Goal: Task Accomplishment & Management: Manage account settings

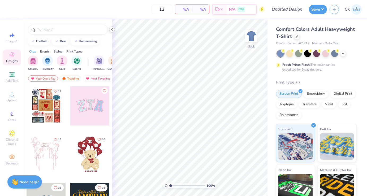
click at [113, 31] on icon at bounding box center [112, 29] width 4 height 4
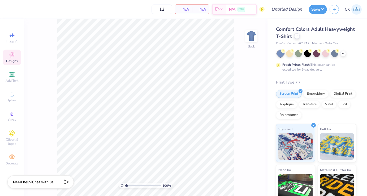
click at [297, 38] on div at bounding box center [297, 36] width 6 height 6
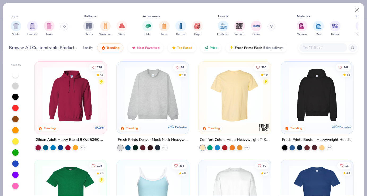
click at [310, 44] on div at bounding box center [324, 47] width 48 height 9
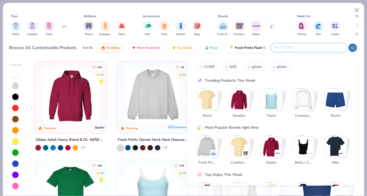
paste input "PC78H"
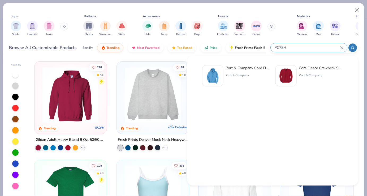
type input "PC78H"
click at [216, 70] on img at bounding box center [213, 76] width 16 height 16
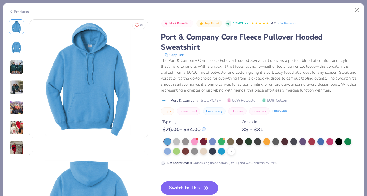
click at [232, 152] on icon at bounding box center [231, 151] width 4 height 4
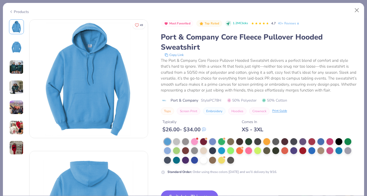
click at [241, 160] on div at bounding box center [261, 151] width 194 height 26
click at [206, 160] on div at bounding box center [203, 159] width 7 height 7
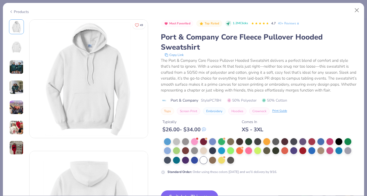
scroll to position [30, 0]
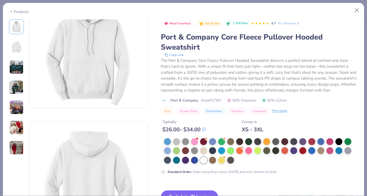
click at [195, 192] on button "Switch to This" at bounding box center [190, 197] width 58 height 13
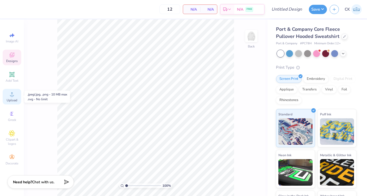
click at [13, 92] on icon at bounding box center [12, 94] width 6 height 6
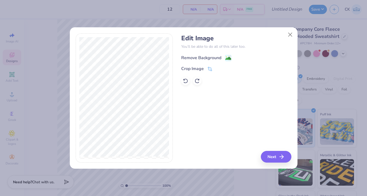
click at [214, 58] on div "Remove Background" at bounding box center [201, 58] width 40 height 6
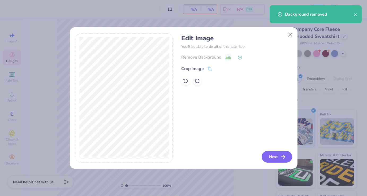
click at [272, 156] on button "Next" at bounding box center [277, 157] width 31 height 12
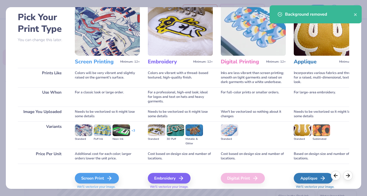
scroll to position [42, 0]
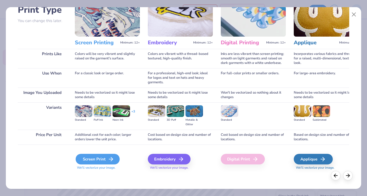
click at [93, 156] on div "Screen Print" at bounding box center [98, 159] width 44 height 11
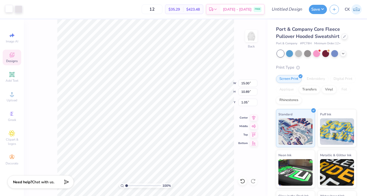
click at [7, 9] on div at bounding box center [8, 8] width 7 height 7
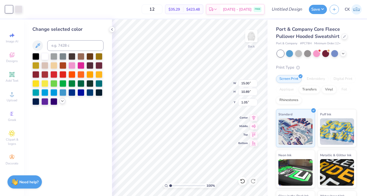
click at [62, 100] on icon at bounding box center [62, 101] width 4 height 4
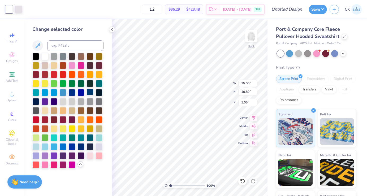
click at [90, 93] on div at bounding box center [90, 92] width 7 height 7
click at [19, 10] on div at bounding box center [18, 8] width 7 height 7
click at [89, 90] on div at bounding box center [90, 92] width 7 height 7
click at [59, 48] on input at bounding box center [75, 45] width 56 height 11
type input "2768"
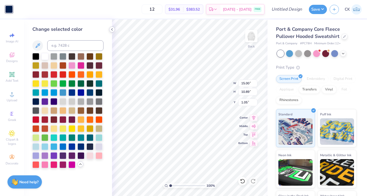
click at [111, 30] on icon at bounding box center [112, 29] width 4 height 4
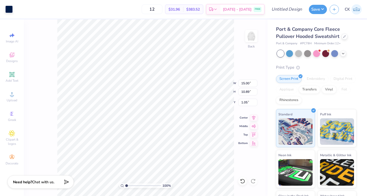
type input "12.88"
type input "9.35"
type input "2.59"
type input "0.50"
type input "8.62"
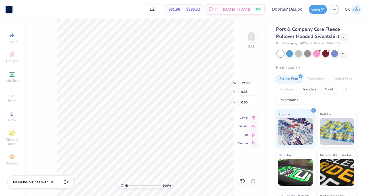
type input "6.26"
click at [220, 80] on div "100 % Back W 8.62 H 6.26 Y 0.50 Center Middle Top Bottom" at bounding box center [146, 107] width 244 height 177
click at [163, 10] on input "12" at bounding box center [152, 10] width 21 height 10
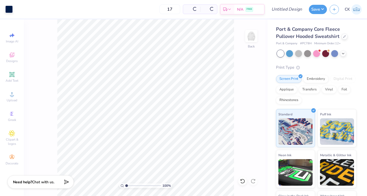
type input "17"
click at [290, 14] on input "Design Title" at bounding box center [293, 9] width 26 height 11
type input "NEW TPA Hoodie"
click at [318, 10] on button "Save" at bounding box center [318, 8] width 18 height 9
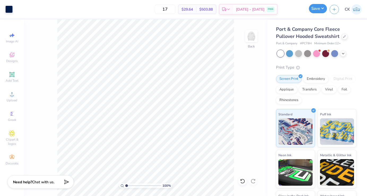
scroll to position [0, 0]
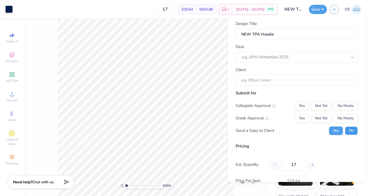
click at [349, 129] on button "No" at bounding box center [351, 131] width 13 height 8
click at [296, 116] on button "Yes" at bounding box center [302, 118] width 14 height 8
click at [342, 104] on button "No Marks" at bounding box center [346, 106] width 24 height 8
type input "$29.64"
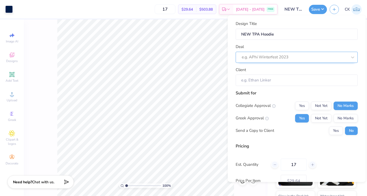
click at [282, 55] on div at bounding box center [295, 57] width 106 height 7
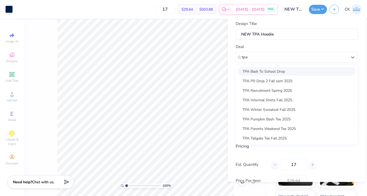
click at [268, 72] on div "TPA Back To School Drop" at bounding box center [297, 71] width 118 height 9
type input "tpa"
type input "Sophia Quinn"
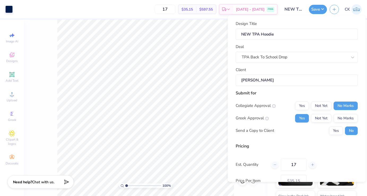
scroll to position [36, 0]
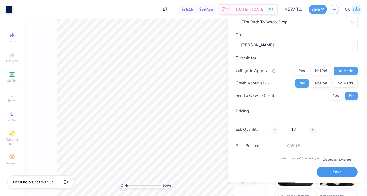
click at [336, 170] on button "Save" at bounding box center [337, 172] width 41 height 11
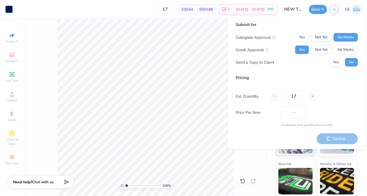
type input "$35.15"
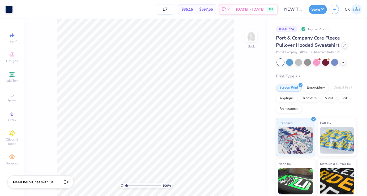
click at [176, 11] on input "17" at bounding box center [165, 10] width 21 height 10
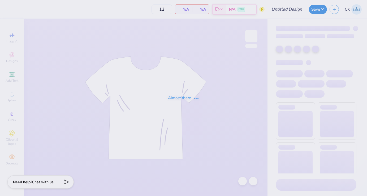
type input "TriDelt Recruitment Tank Fall 2025"
type input "24"
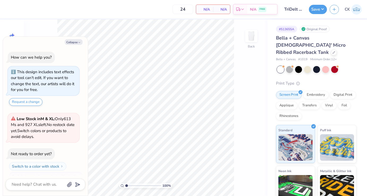
scroll to position [9, 0]
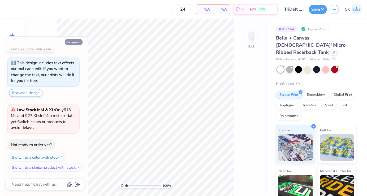
click at [79, 41] on icon "button" at bounding box center [79, 42] width 3 height 3
type textarea "x"
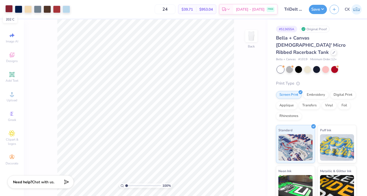
click at [7, 8] on div at bounding box center [8, 8] width 7 height 7
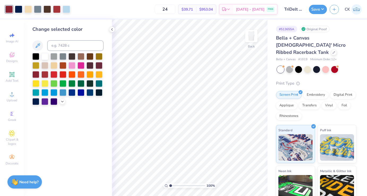
click at [65, 51] on div "Change selected color" at bounding box center [67, 65] width 71 height 79
click at [67, 49] on input at bounding box center [75, 45] width 56 height 11
type input "1807"
click at [111, 31] on icon at bounding box center [112, 29] width 4 height 4
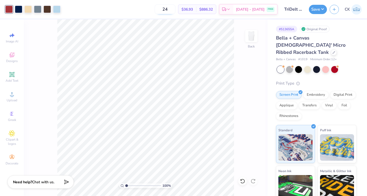
click at [176, 13] on input "24" at bounding box center [165, 10] width 21 height 10
type input "2"
type input "30"
type input "1.17"
click at [127, 186] on input "range" at bounding box center [143, 186] width 36 height 5
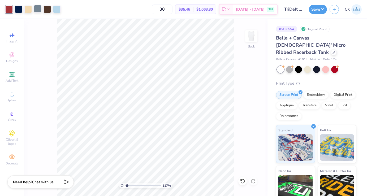
click at [38, 11] on div at bounding box center [37, 8] width 7 height 7
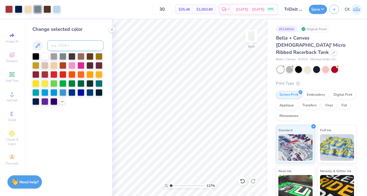
click at [56, 41] on input at bounding box center [75, 45] width 56 height 11
type input "290"
click at [111, 29] on icon at bounding box center [112, 29] width 4 height 4
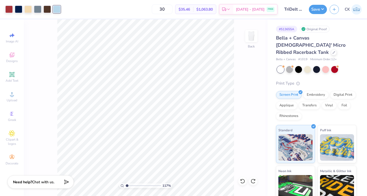
click at [52, 32] on div "117 % Back" at bounding box center [146, 107] width 244 height 177
drag, startPoint x: 127, startPoint y: 185, endPoint x: 124, endPoint y: 185, distance: 2.7
type input "1"
click at [125, 185] on input "range" at bounding box center [143, 186] width 36 height 5
click at [317, 10] on button "Save" at bounding box center [318, 8] width 18 height 9
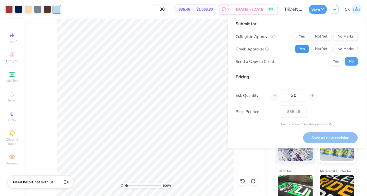
click at [304, 48] on button "Yes" at bounding box center [302, 49] width 14 height 8
click at [347, 36] on button "No Marks" at bounding box center [346, 36] width 24 height 8
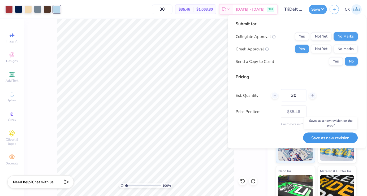
click at [328, 138] on button "Save as new revision" at bounding box center [330, 138] width 55 height 11
type input "$35.46"
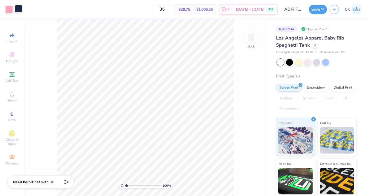
click at [20, 9] on div at bounding box center [18, 8] width 7 height 7
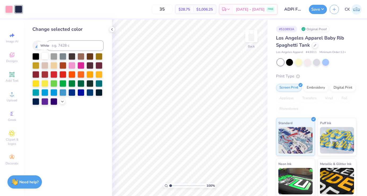
click at [43, 55] on div at bounding box center [44, 56] width 7 height 7
click at [109, 29] on div at bounding box center [112, 30] width 6 height 6
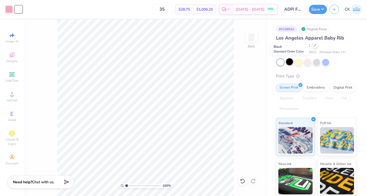
click at [292, 63] on div at bounding box center [289, 61] width 7 height 7
click at [304, 62] on div at bounding box center [316, 62] width 79 height 7
click at [301, 62] on div at bounding box center [298, 61] width 7 height 7
click at [310, 60] on div at bounding box center [307, 61] width 7 height 7
click at [317, 61] on div at bounding box center [316, 61] width 7 height 7
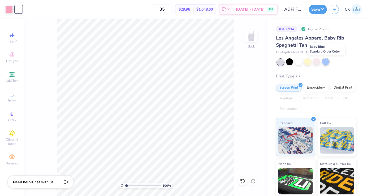
click at [326, 62] on div at bounding box center [325, 61] width 7 height 7
click at [173, 10] on input "35" at bounding box center [162, 10] width 21 height 10
type input "3"
type input "20"
click at [314, 45] on icon at bounding box center [315, 45] width 2 height 2
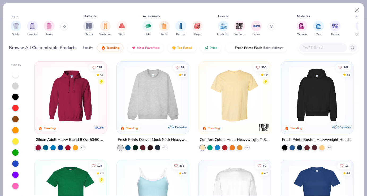
click at [42, 26] on div "Shirts Hoodies Tanks" at bounding box center [39, 29] width 61 height 20
click at [48, 27] on img "filter for Tanks" at bounding box center [49, 25] width 6 height 6
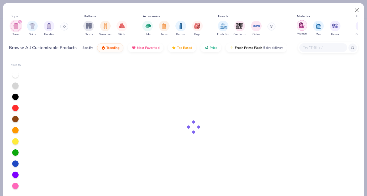
click at [306, 27] on div "filter for Women" at bounding box center [302, 25] width 11 height 11
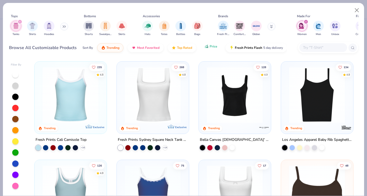
click at [207, 48] on icon "button" at bounding box center [206, 46] width 4 height 5
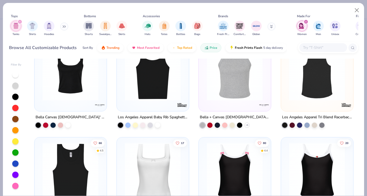
scroll to position [617, 0]
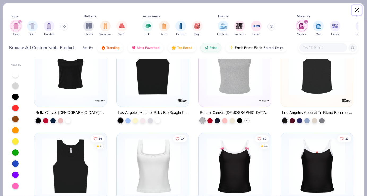
click at [359, 8] on button "Close" at bounding box center [357, 10] width 10 height 10
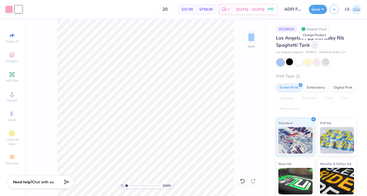
click at [316, 45] on icon at bounding box center [315, 45] width 3 height 3
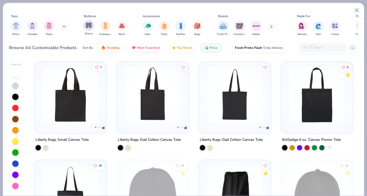
click at [84, 26] on div "filter for Shorts" at bounding box center [88, 25] width 11 height 11
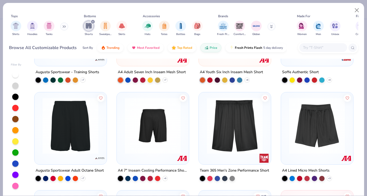
scroll to position [106, 0]
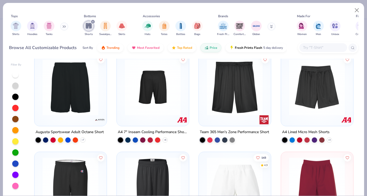
click at [320, 49] on input "text" at bounding box center [323, 48] width 41 height 6
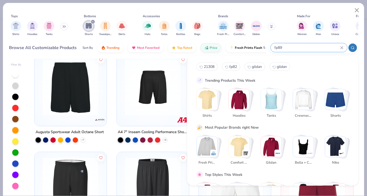
type input "fp89"
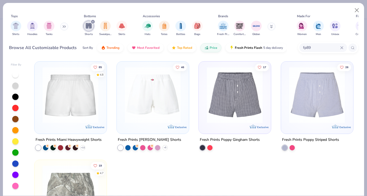
click at [78, 103] on img at bounding box center [70, 95] width 61 height 56
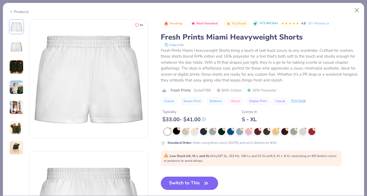
click at [177, 131] on div at bounding box center [176, 131] width 7 height 7
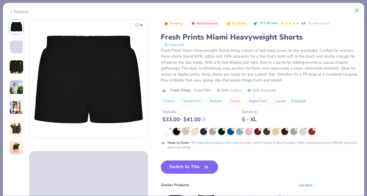
click at [185, 131] on div at bounding box center [185, 131] width 7 height 7
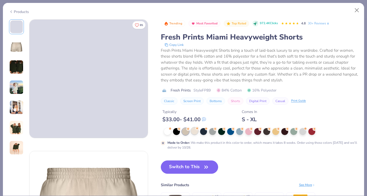
click at [195, 132] on div at bounding box center [194, 131] width 7 height 7
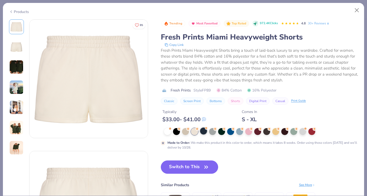
click at [204, 132] on div at bounding box center [203, 131] width 7 height 7
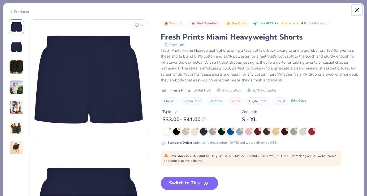
click at [356, 10] on button "Close" at bounding box center [357, 10] width 10 height 10
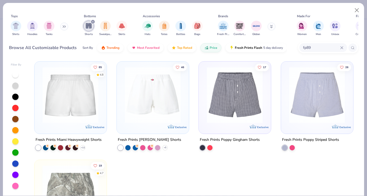
click at [342, 49] on icon at bounding box center [341, 47] width 3 height 3
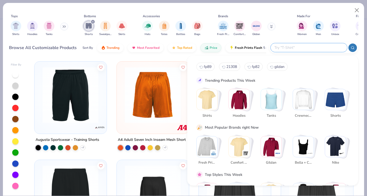
click at [284, 14] on div "Tops Shirts Hoodies Tanks Bottoms Shorts Sweatpants Skirts Accessories Hats Tot…" at bounding box center [183, 26] width 349 height 24
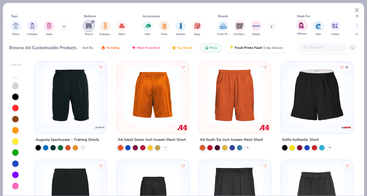
click at [303, 28] on img "filter for Women" at bounding box center [302, 25] width 6 height 6
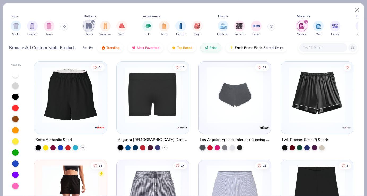
scroll to position [13, 0]
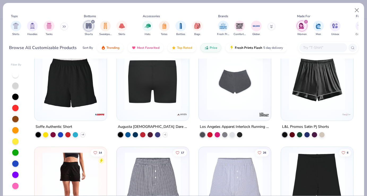
click at [233, 88] on img at bounding box center [235, 82] width 62 height 56
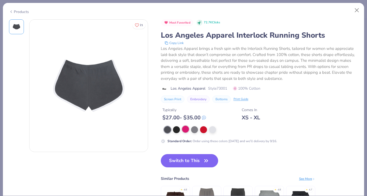
click at [186, 130] on div at bounding box center [185, 129] width 7 height 7
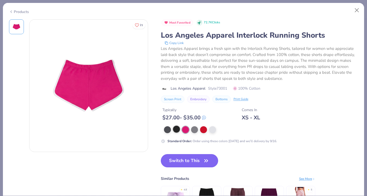
click at [177, 132] on div at bounding box center [176, 129] width 7 height 7
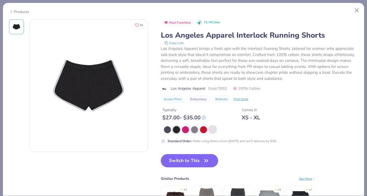
click at [211, 130] on div at bounding box center [212, 129] width 7 height 7
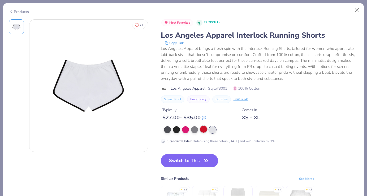
click at [204, 130] on div at bounding box center [203, 129] width 7 height 7
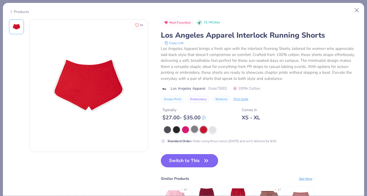
click at [195, 130] on div at bounding box center [194, 129] width 7 height 7
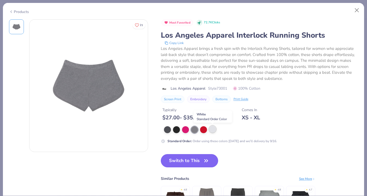
click at [212, 130] on div at bounding box center [212, 129] width 7 height 7
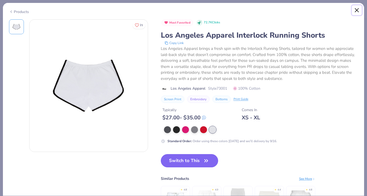
click at [356, 8] on button "Close" at bounding box center [357, 10] width 10 height 10
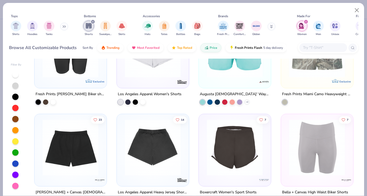
scroll to position [357, 0]
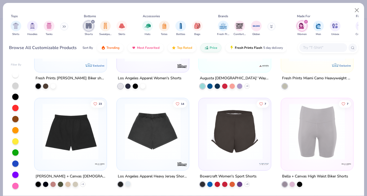
click at [126, 184] on div at bounding box center [127, 183] width 5 height 5
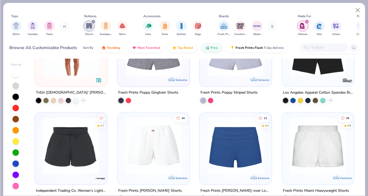
scroll to position [146, 0]
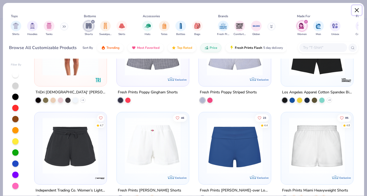
click at [359, 10] on button "Close" at bounding box center [357, 10] width 10 height 10
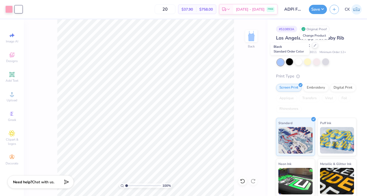
click at [292, 63] on div at bounding box center [289, 61] width 7 height 7
click at [302, 63] on div at bounding box center [298, 61] width 7 height 7
click at [313, 63] on div at bounding box center [316, 62] width 79 height 7
click at [309, 63] on div at bounding box center [307, 61] width 7 height 7
click at [320, 63] on div at bounding box center [316, 61] width 7 height 7
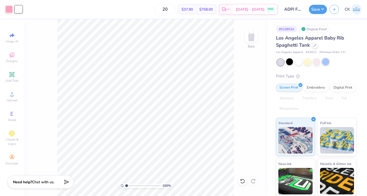
click at [325, 63] on div at bounding box center [325, 61] width 7 height 7
click at [291, 63] on div at bounding box center [289, 61] width 7 height 7
click at [300, 60] on div at bounding box center [298, 61] width 7 height 7
click at [309, 60] on div at bounding box center [307, 61] width 7 height 7
click at [318, 65] on div at bounding box center [316, 61] width 7 height 7
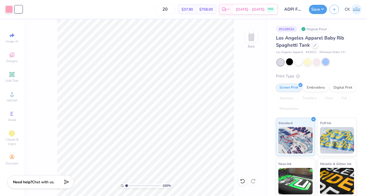
click at [325, 62] on div at bounding box center [325, 61] width 7 height 7
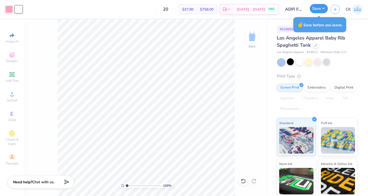
click at [316, 7] on button "Save" at bounding box center [318, 8] width 18 height 9
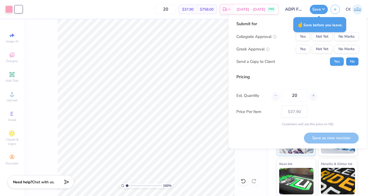
click at [349, 61] on button "No" at bounding box center [352, 61] width 13 height 8
click at [297, 49] on button "Yes" at bounding box center [303, 49] width 14 height 8
click at [347, 37] on button "No Marks" at bounding box center [346, 36] width 24 height 8
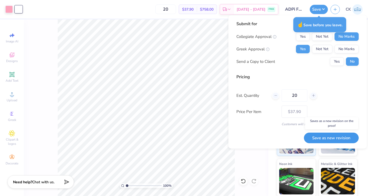
click at [335, 137] on button "Save as new revision" at bounding box center [331, 138] width 55 height 11
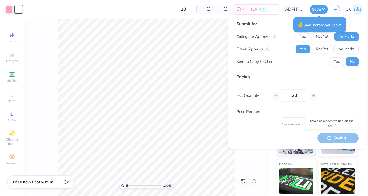
type input "$37.90"
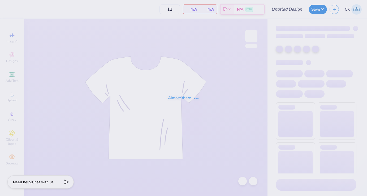
type input "back to school shorts"
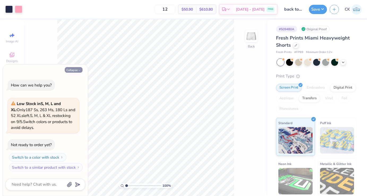
click at [78, 69] on icon "button" at bounding box center [79, 70] width 3 height 3
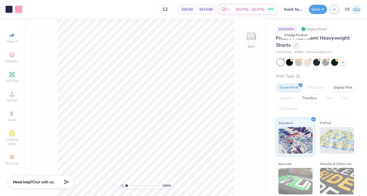
click at [295, 45] on icon at bounding box center [296, 45] width 3 height 3
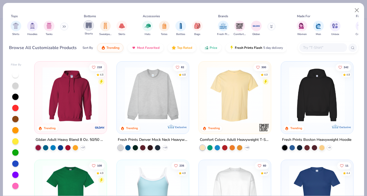
click at [87, 29] on div "filter for Shorts" at bounding box center [88, 25] width 11 height 11
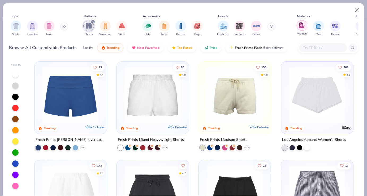
click at [303, 30] on div "filter for Women" at bounding box center [302, 25] width 11 height 11
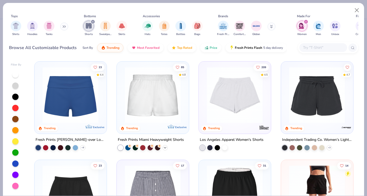
click at [165, 147] on polyline at bounding box center [165, 147] width 2 height 1
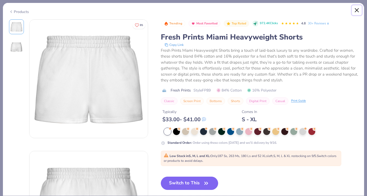
click at [357, 9] on button "Close" at bounding box center [357, 10] width 10 height 10
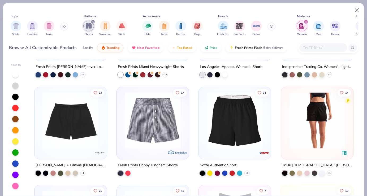
scroll to position [94, 0]
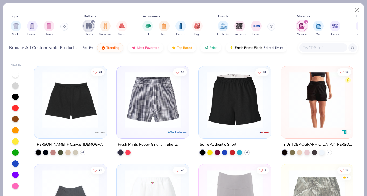
click at [77, 104] on img at bounding box center [70, 99] width 61 height 56
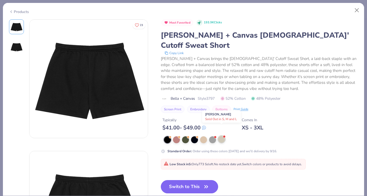
click at [223, 136] on div at bounding box center [221, 139] width 7 height 7
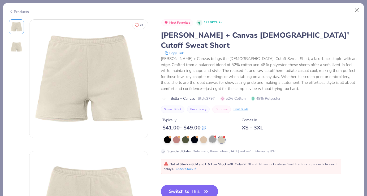
click at [213, 136] on div at bounding box center [212, 139] width 7 height 7
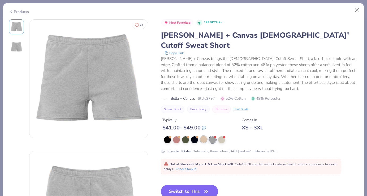
click at [204, 136] on div at bounding box center [203, 139] width 7 height 7
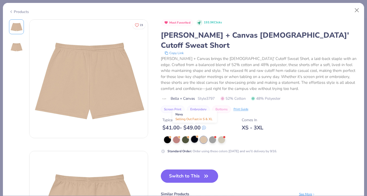
click at [193, 136] on div at bounding box center [194, 139] width 7 height 7
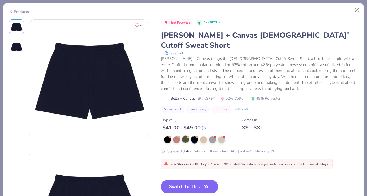
click at [186, 136] on div at bounding box center [185, 139] width 7 height 7
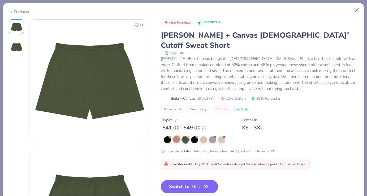
click at [179, 136] on div at bounding box center [176, 139] width 7 height 7
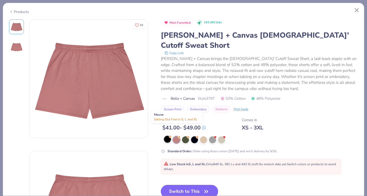
click at [167, 136] on div at bounding box center [167, 139] width 7 height 7
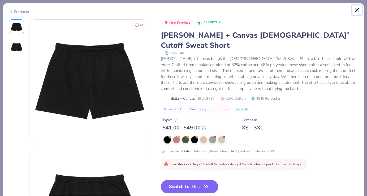
click at [361, 11] on button "Close" at bounding box center [357, 10] width 10 height 10
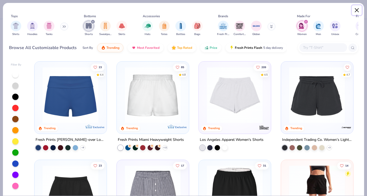
click at [356, 11] on button "Close" at bounding box center [357, 10] width 10 height 10
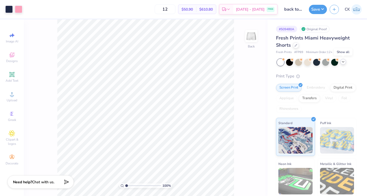
click at [344, 63] on icon at bounding box center [343, 62] width 4 height 4
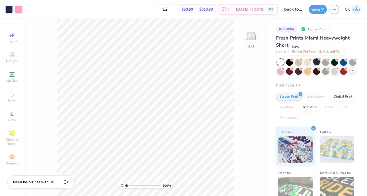
click at [318, 62] on div at bounding box center [316, 61] width 7 height 7
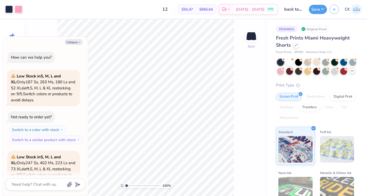
scroll to position [53, 0]
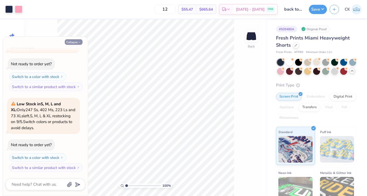
click at [78, 40] on button "Collapse" at bounding box center [74, 42] width 18 height 6
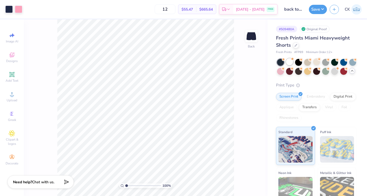
click at [291, 62] on div at bounding box center [289, 61] width 7 height 7
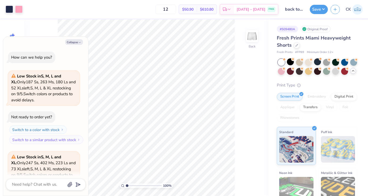
scroll to position [134, 0]
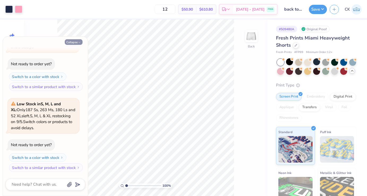
click at [75, 42] on button "Collapse" at bounding box center [74, 42] width 18 height 6
type textarea "x"
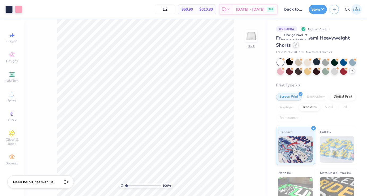
click at [295, 44] on icon at bounding box center [296, 45] width 3 height 3
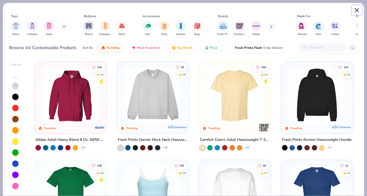
click at [356, 8] on button "Close" at bounding box center [357, 10] width 10 height 10
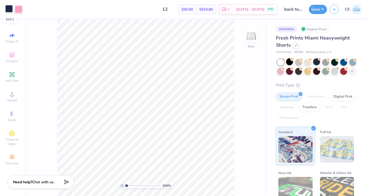
click at [11, 7] on div at bounding box center [8, 8] width 7 height 7
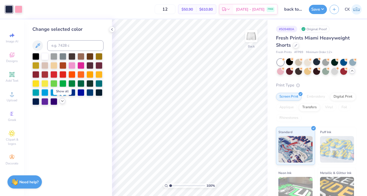
click at [62, 101] on polyline at bounding box center [62, 101] width 2 height 1
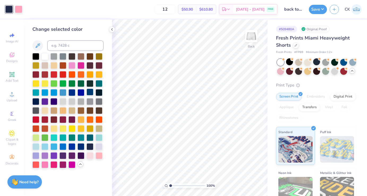
click at [91, 90] on div at bounding box center [90, 92] width 7 height 7
click at [112, 29] on icon at bounding box center [112, 29] width 4 height 4
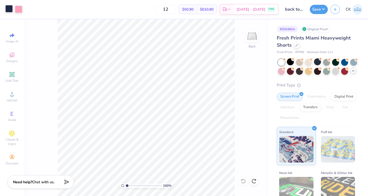
click at [8, 9] on div at bounding box center [8, 8] width 7 height 7
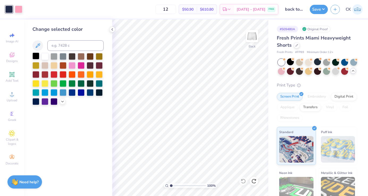
click at [37, 53] on div at bounding box center [35, 56] width 7 height 7
click at [112, 30] on polyline at bounding box center [112, 29] width 1 height 2
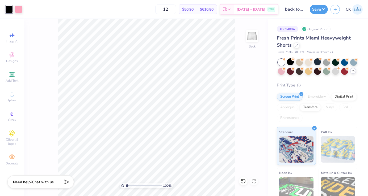
click at [296, 11] on input "back to school shorts" at bounding box center [294, 9] width 26 height 11
click at [264, 33] on div "100 % Back" at bounding box center [146, 107] width 244 height 177
click at [322, 7] on button "Save" at bounding box center [318, 8] width 18 height 9
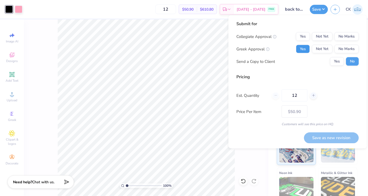
click at [304, 47] on button "Yes" at bounding box center [303, 49] width 14 height 8
click at [343, 38] on button "No Marks" at bounding box center [346, 36] width 24 height 8
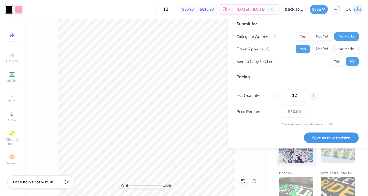
click at [331, 137] on button "Save as new revision" at bounding box center [331, 138] width 55 height 11
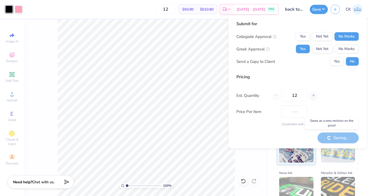
type input "$50.90"
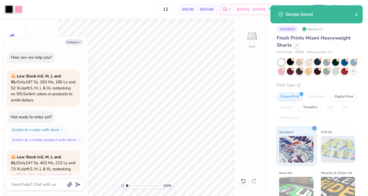
scroll to position [163, 0]
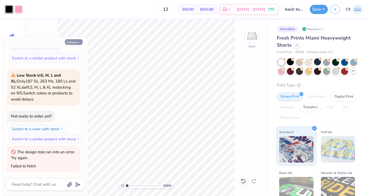
click at [79, 42] on icon "button" at bounding box center [79, 42] width 3 height 3
type textarea "x"
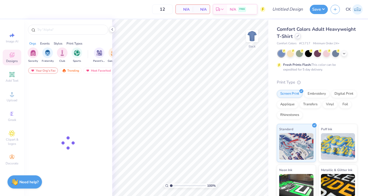
click at [299, 35] on div at bounding box center [298, 36] width 6 height 6
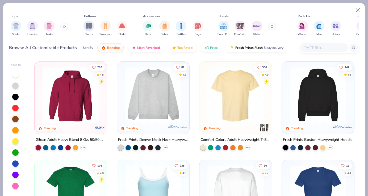
click at [65, 26] on icon at bounding box center [64, 26] width 3 height 3
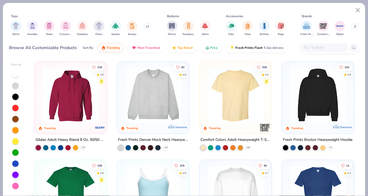
click at [146, 26] on icon at bounding box center [147, 26] width 3 height 3
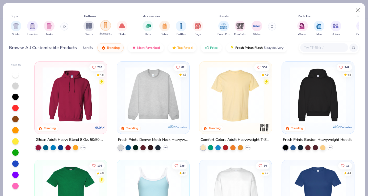
click at [106, 24] on img "filter for Sweatpants" at bounding box center [106, 25] width 6 height 6
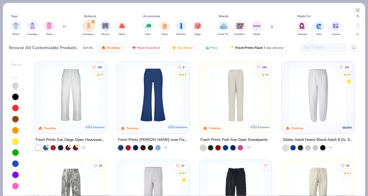
click at [88, 101] on img at bounding box center [71, 95] width 62 height 56
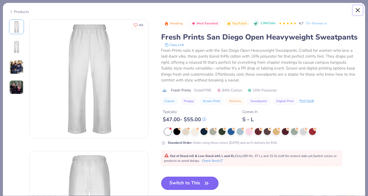
click at [353, 12] on button "Close" at bounding box center [357, 10] width 10 height 10
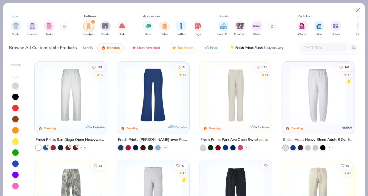
click at [168, 87] on img at bounding box center [153, 95] width 62 height 56
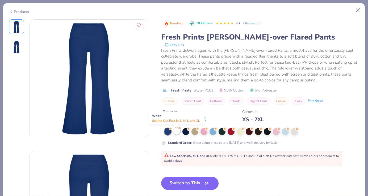
click at [177, 130] on div at bounding box center [176, 131] width 7 height 7
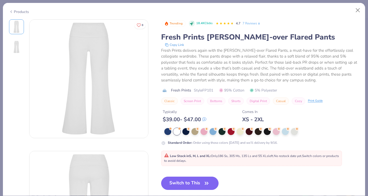
click at [19, 50] on img at bounding box center [16, 47] width 13 height 13
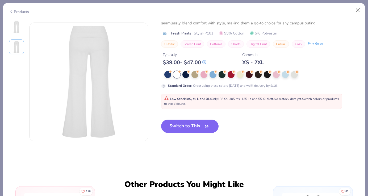
scroll to position [132, 0]
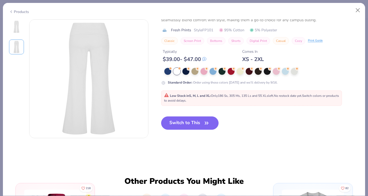
click at [12, 25] on img at bounding box center [16, 26] width 13 height 13
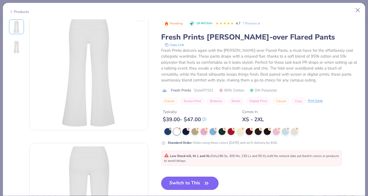
scroll to position [0, 0]
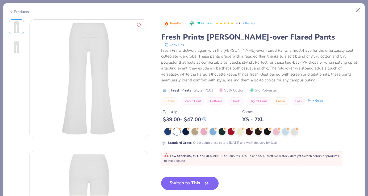
click at [190, 177] on button "Switch to This" at bounding box center [190, 183] width 58 height 13
type input "50"
click at [189, 181] on button "Switch to This" at bounding box center [190, 183] width 58 height 13
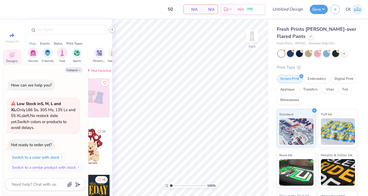
click at [113, 29] on icon at bounding box center [112, 29] width 4 height 4
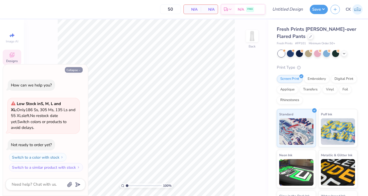
click at [78, 72] on button "Collapse" at bounding box center [74, 70] width 18 height 6
type textarea "x"
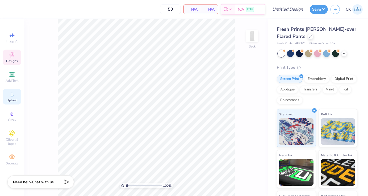
click at [10, 95] on icon at bounding box center [12, 94] width 6 height 6
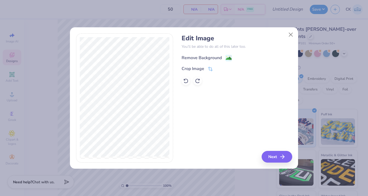
click at [210, 58] on div "Remove Background" at bounding box center [201, 58] width 40 height 6
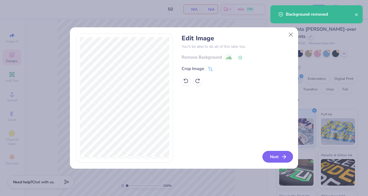
click at [274, 157] on button "Next" at bounding box center [277, 157] width 31 height 12
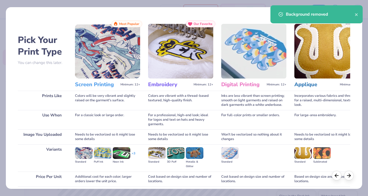
scroll to position [42, 0]
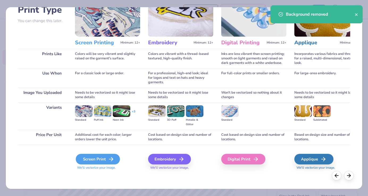
click at [98, 160] on div "Screen Print" at bounding box center [98, 159] width 44 height 11
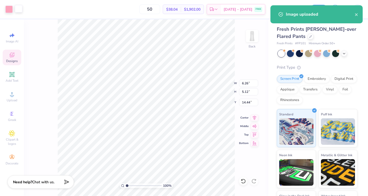
click at [20, 5] on div at bounding box center [18, 8] width 7 height 7
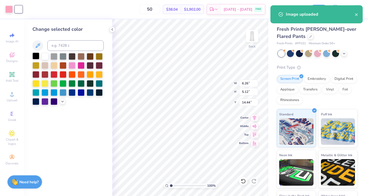
click at [37, 56] on div at bounding box center [35, 56] width 7 height 7
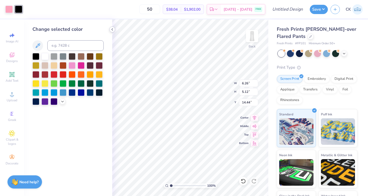
click at [113, 28] on icon at bounding box center [112, 29] width 4 height 4
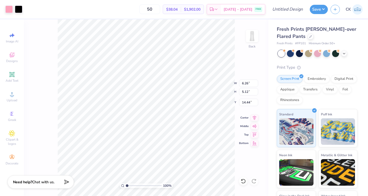
type input "2.25"
type input "4.46"
type input "3.65"
type input "3.72"
type input "1.41"
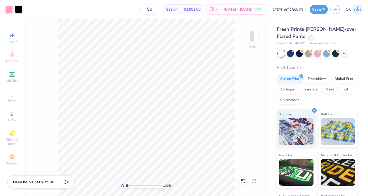
click at [160, 10] on input "50" at bounding box center [149, 10] width 21 height 10
type input "5"
type input "50"
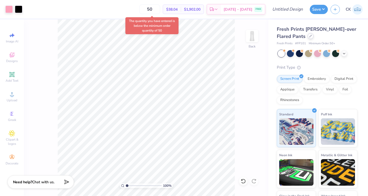
click at [309, 35] on icon at bounding box center [310, 36] width 2 height 2
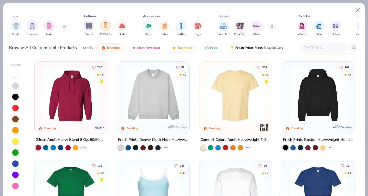
click at [105, 26] on img "filter for Sweatpants" at bounding box center [106, 25] width 6 height 6
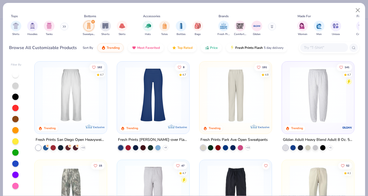
click at [238, 89] on img at bounding box center [235, 95] width 62 height 56
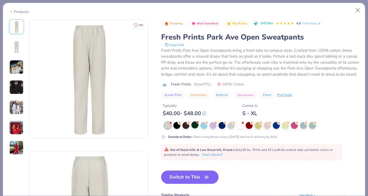
click at [193, 125] on div at bounding box center [194, 125] width 7 height 7
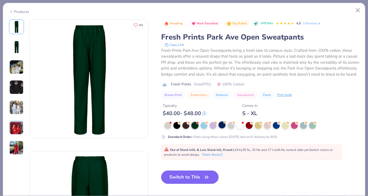
click at [219, 128] on div at bounding box center [221, 125] width 7 height 7
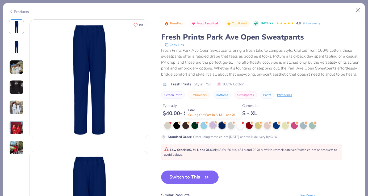
click at [214, 125] on div at bounding box center [212, 125] width 7 height 7
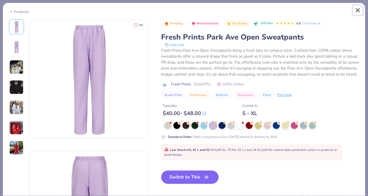
click at [358, 12] on button "Close" at bounding box center [357, 10] width 10 height 10
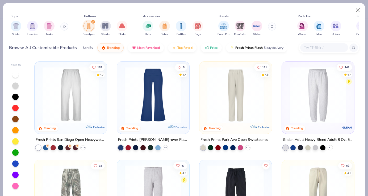
click at [309, 101] on img at bounding box center [318, 95] width 62 height 56
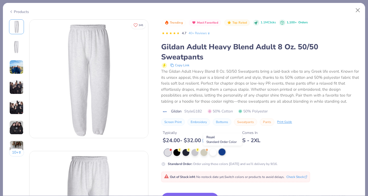
click at [219, 152] on div at bounding box center [221, 152] width 7 height 7
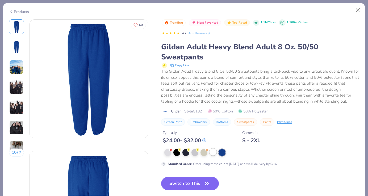
click at [216, 153] on div at bounding box center [212, 152] width 7 height 7
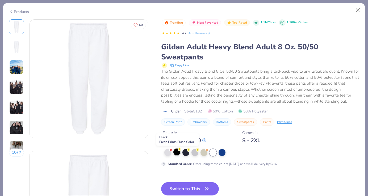
click at [177, 153] on div at bounding box center [176, 152] width 7 height 7
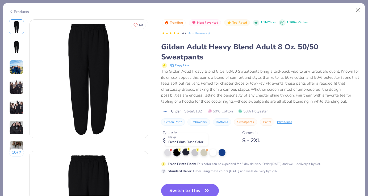
click at [187, 152] on div at bounding box center [185, 152] width 7 height 7
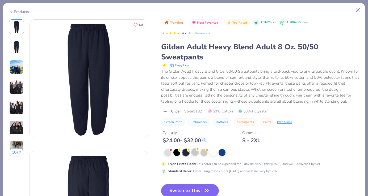
click at [196, 152] on div at bounding box center [194, 152] width 7 height 7
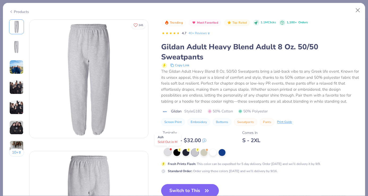
click at [169, 153] on div at bounding box center [167, 152] width 7 height 7
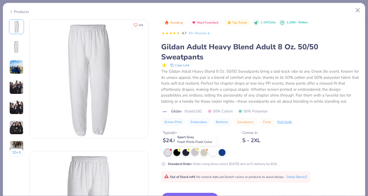
click at [195, 153] on div at bounding box center [194, 152] width 7 height 7
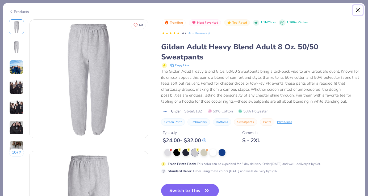
click at [355, 11] on button "Close" at bounding box center [357, 10] width 10 height 10
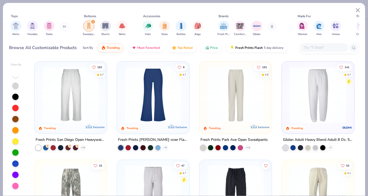
scroll to position [80, 0]
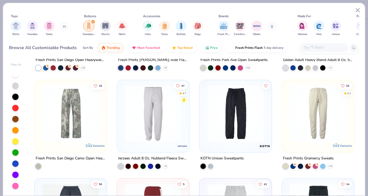
click at [171, 122] on img at bounding box center [153, 114] width 62 height 56
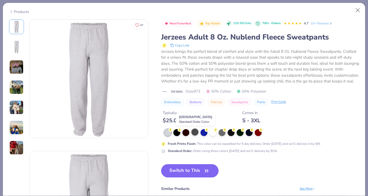
click at [193, 134] on div at bounding box center [194, 132] width 7 height 7
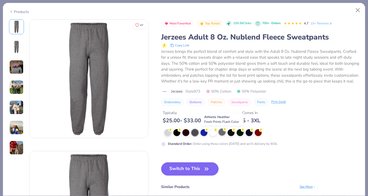
click at [221, 134] on div at bounding box center [221, 132] width 7 height 7
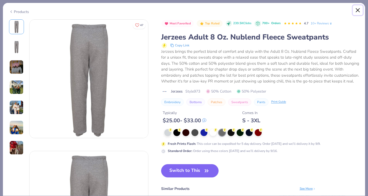
click at [356, 6] on button "Close" at bounding box center [357, 10] width 10 height 10
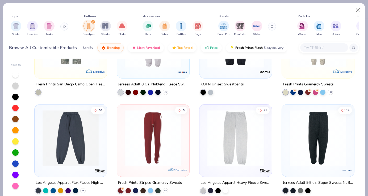
scroll to position [177, 0]
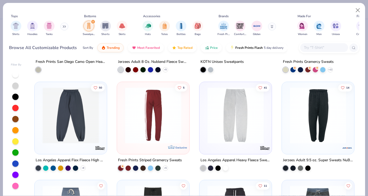
click at [82, 126] on img at bounding box center [71, 115] width 62 height 56
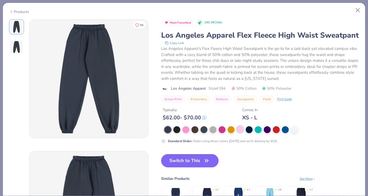
click at [241, 129] on div at bounding box center [239, 129] width 7 height 7
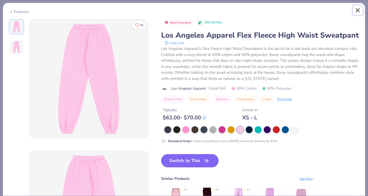
click at [356, 8] on button "Close" at bounding box center [357, 10] width 10 height 10
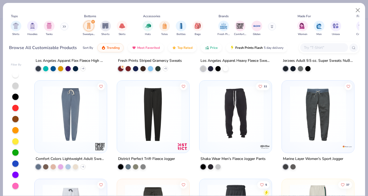
scroll to position [301, 0]
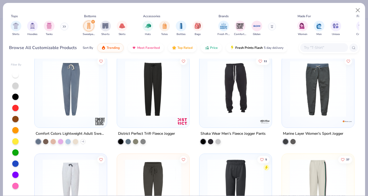
click at [72, 109] on img at bounding box center [71, 89] width 62 height 56
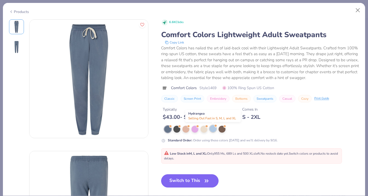
click at [211, 128] on div at bounding box center [212, 128] width 7 height 7
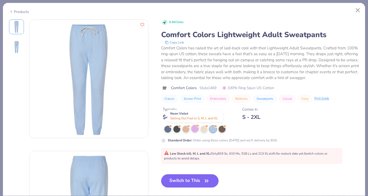
click at [192, 130] on div at bounding box center [194, 128] width 7 height 7
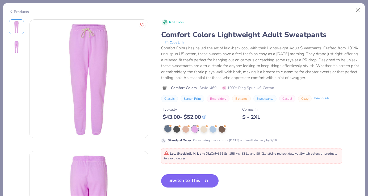
click at [169, 130] on div at bounding box center [167, 128] width 7 height 7
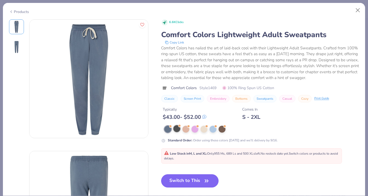
click at [174, 131] on div at bounding box center [176, 128] width 7 height 7
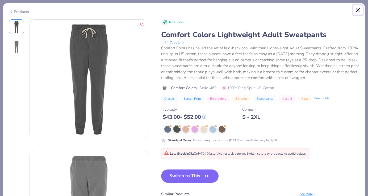
click at [354, 11] on button "Close" at bounding box center [357, 10] width 10 height 10
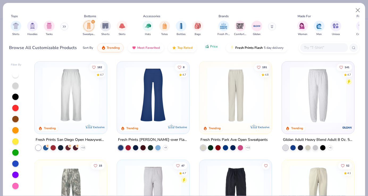
click at [211, 48] on span "Price" at bounding box center [214, 46] width 8 height 4
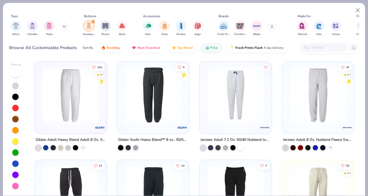
click at [83, 106] on img at bounding box center [71, 95] width 62 height 56
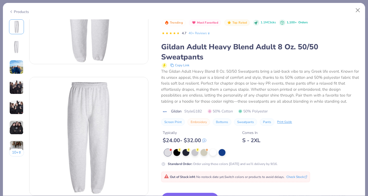
scroll to position [150, 0]
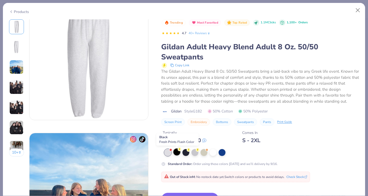
click at [177, 154] on div at bounding box center [176, 152] width 7 height 7
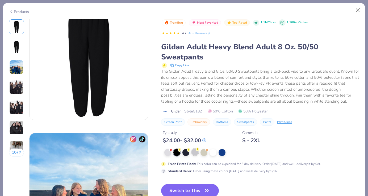
click at [195, 153] on div at bounding box center [194, 152] width 7 height 7
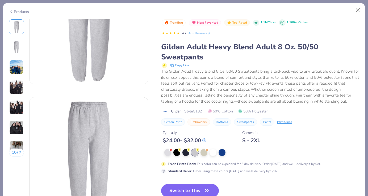
scroll to position [67, 0]
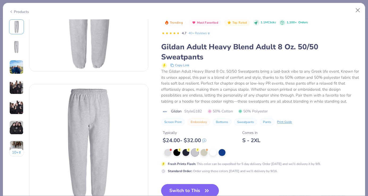
click at [195, 189] on button "Switch to This" at bounding box center [190, 190] width 58 height 13
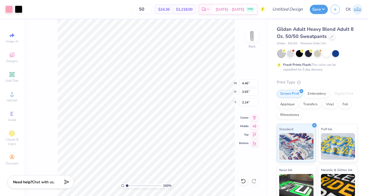
type input "4.78"
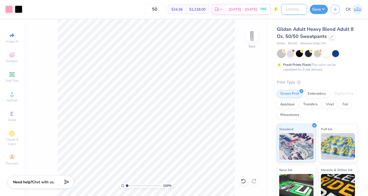
click at [294, 6] on input "Design Title" at bounding box center [294, 9] width 26 height 11
type input "ADPi BTS Sweats (grey)"
click at [326, 8] on button "Save" at bounding box center [318, 8] width 18 height 9
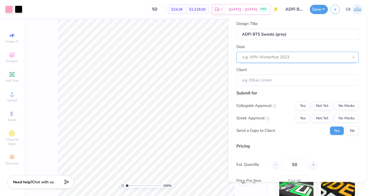
click at [269, 58] on div at bounding box center [295, 57] width 106 height 7
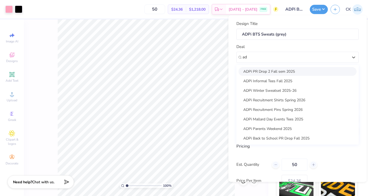
type input "a"
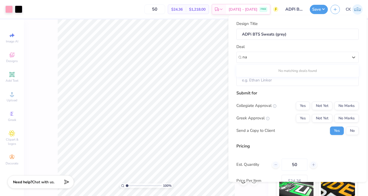
type input "n"
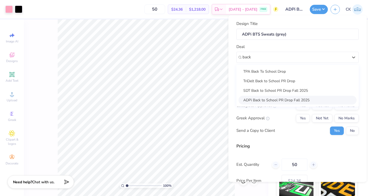
click at [265, 101] on div "ADPi Back to School PR Drop Fall 2025" at bounding box center [297, 100] width 118 height 9
type input "back"
type input "Abby Peska"
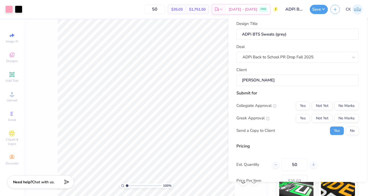
click at [295, 116] on div "Greek Approval Yes Not Yet No Marks" at bounding box center [297, 118] width 122 height 8
click at [297, 116] on button "Yes" at bounding box center [303, 118] width 14 height 8
click at [347, 103] on button "No Marks" at bounding box center [346, 105] width 24 height 8
click at [351, 131] on button "No" at bounding box center [352, 130] width 13 height 8
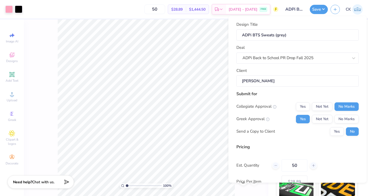
scroll to position [36, 0]
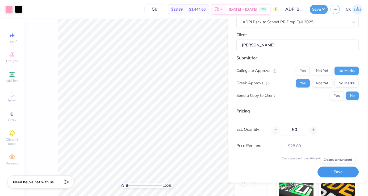
click at [339, 172] on button "Save" at bounding box center [337, 172] width 41 height 11
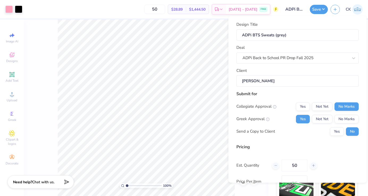
type input "$28.89"
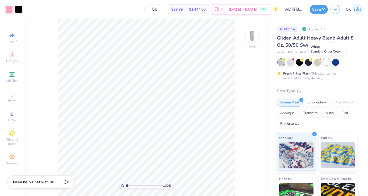
click at [328, 64] on div at bounding box center [326, 61] width 7 height 7
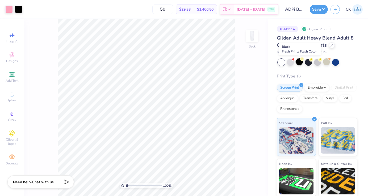
click at [300, 63] on div at bounding box center [299, 61] width 7 height 7
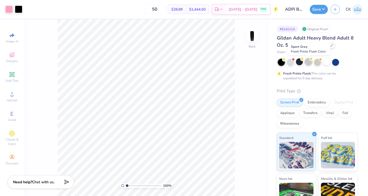
click at [309, 63] on div at bounding box center [308, 61] width 7 height 7
click at [300, 64] on div at bounding box center [299, 61] width 7 height 7
click at [325, 62] on div at bounding box center [326, 61] width 7 height 7
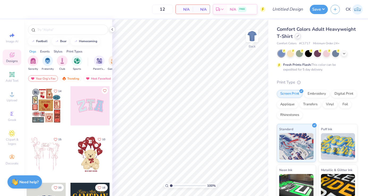
click at [295, 37] on div at bounding box center [298, 36] width 6 height 6
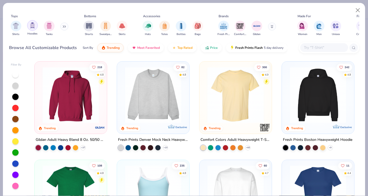
click at [31, 28] on img "filter for Hoodies" at bounding box center [32, 25] width 6 height 6
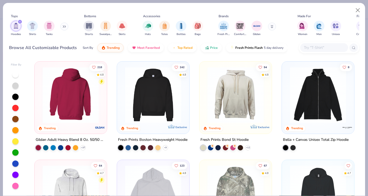
click at [72, 100] on img at bounding box center [71, 95] width 62 height 56
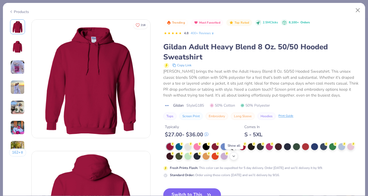
click at [233, 154] on icon at bounding box center [233, 156] width 4 height 4
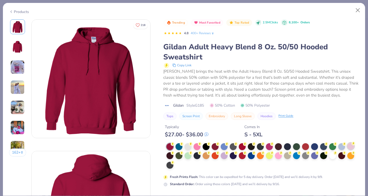
click at [351, 146] on div at bounding box center [350, 146] width 7 height 7
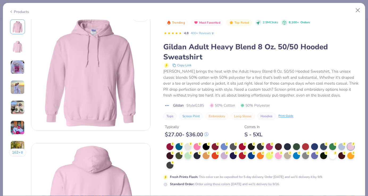
scroll to position [8, 0]
click at [341, 147] on div at bounding box center [341, 146] width 7 height 7
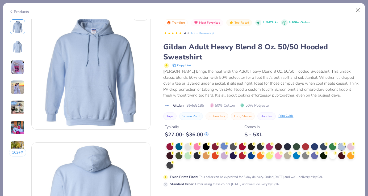
click at [221, 146] on div at bounding box center [223, 146] width 7 height 7
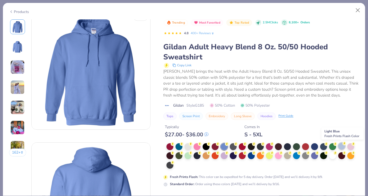
click at [342, 146] on div at bounding box center [341, 146] width 7 height 7
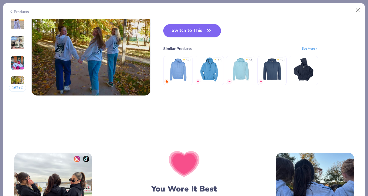
scroll to position [764, 0]
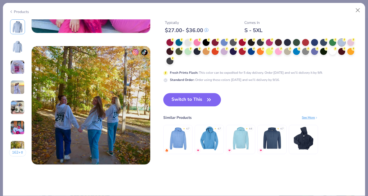
click at [185, 88] on div "Trending Most Favorited Top Rated 2.5M Clicks 8,100+ Orders 4.8 400+ Reviews Gi…" at bounding box center [260, 40] width 195 height 250
drag, startPoint x: 184, startPoint y: 97, endPoint x: 254, endPoint y: 14, distance: 108.9
click at [184, 97] on button "Switch to This" at bounding box center [192, 99] width 58 height 13
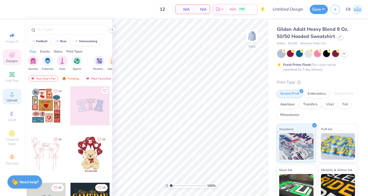
click at [13, 99] on span "Upload" at bounding box center [12, 100] width 11 height 4
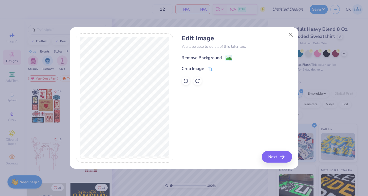
click at [208, 56] on div "Remove Background" at bounding box center [201, 58] width 40 height 6
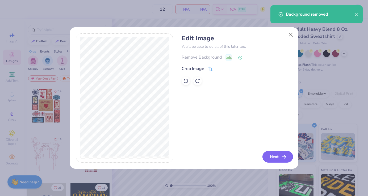
click at [273, 156] on button "Next" at bounding box center [277, 157] width 31 height 12
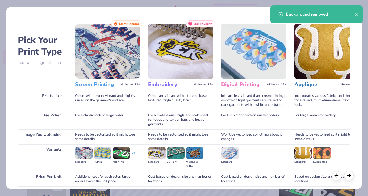
scroll to position [42, 0]
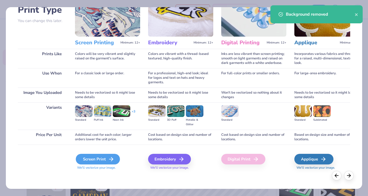
click at [99, 155] on div "Screen Print" at bounding box center [98, 159] width 44 height 11
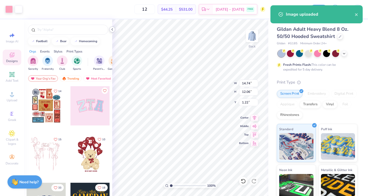
click at [112, 29] on polyline at bounding box center [112, 29] width 1 height 2
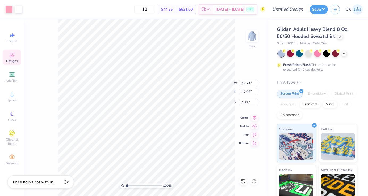
type input "11.39"
type input "9.32"
type input "3.96"
type input "2.59"
click at [340, 35] on div at bounding box center [340, 36] width 6 height 6
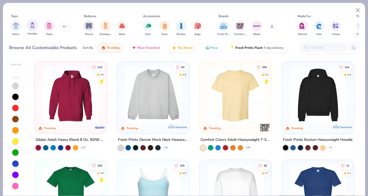
click at [35, 29] on div "filter for Hoodies" at bounding box center [32, 25] width 11 height 11
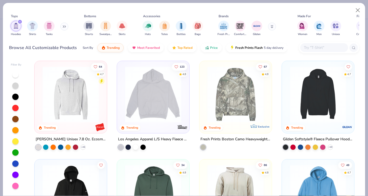
scroll to position [100, 0]
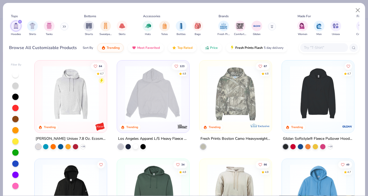
click at [92, 106] on img at bounding box center [71, 94] width 62 height 56
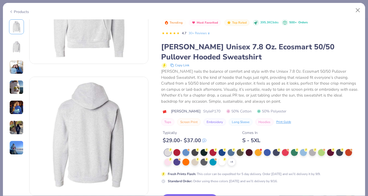
scroll to position [85, 0]
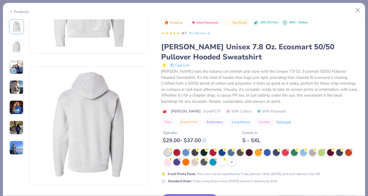
click at [229, 160] on div "+ 4" at bounding box center [231, 162] width 8 height 8
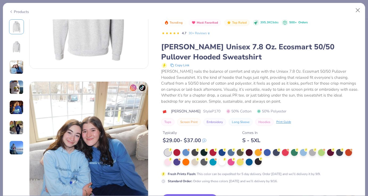
scroll to position [224, 0]
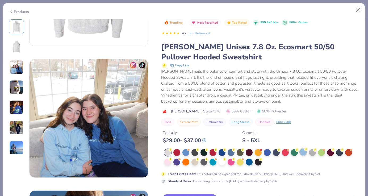
click at [172, 151] on circle at bounding box center [170, 150] width 4 height 4
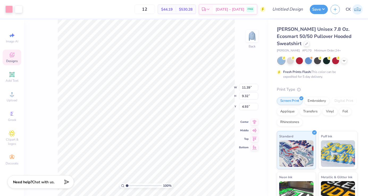
type input "3.00"
click at [303, 43] on div at bounding box center [306, 43] width 6 height 6
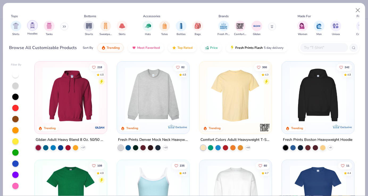
click at [37, 28] on div "Hoodies" at bounding box center [32, 28] width 11 height 16
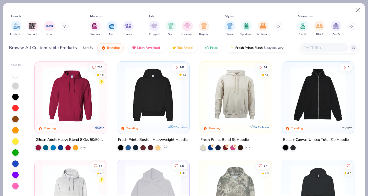
scroll to position [0, 216]
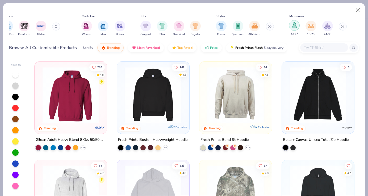
click at [290, 28] on div "filter for 12-17" at bounding box center [294, 25] width 11 height 11
click at [88, 101] on img at bounding box center [71, 95] width 62 height 56
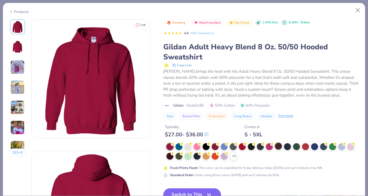
click at [276, 146] on div at bounding box center [278, 146] width 7 height 7
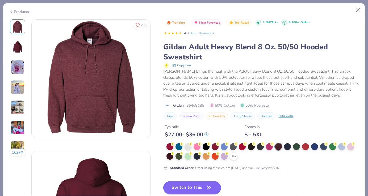
click at [209, 185] on icon "button" at bounding box center [208, 187] width 7 height 7
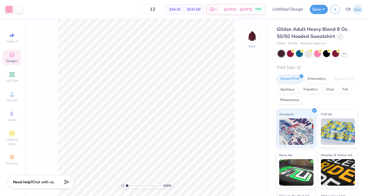
click at [339, 35] on div at bounding box center [340, 36] width 6 height 6
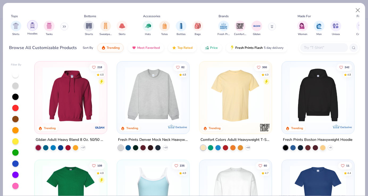
click at [33, 29] on div "filter for Hoodies" at bounding box center [32, 25] width 11 height 11
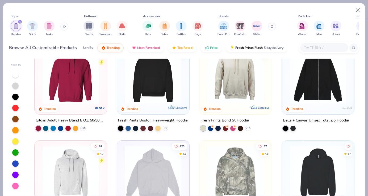
scroll to position [31, 0]
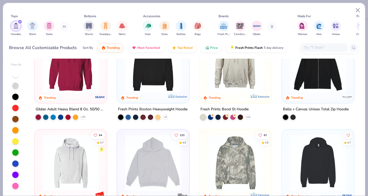
click at [251, 89] on img at bounding box center [235, 64] width 62 height 56
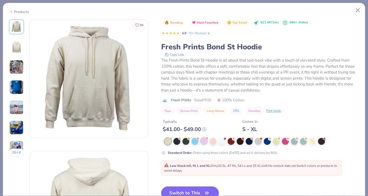
click at [206, 140] on div at bounding box center [203, 141] width 7 height 7
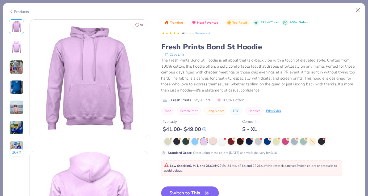
click at [213, 143] on div at bounding box center [212, 141] width 7 height 7
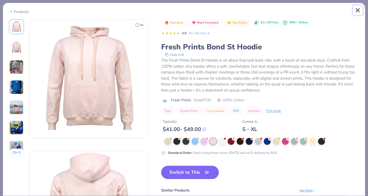
click at [354, 11] on button "Close" at bounding box center [357, 10] width 10 height 10
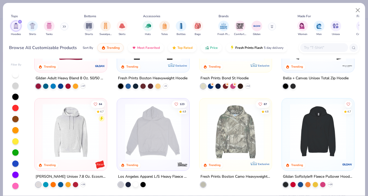
scroll to position [93, 0]
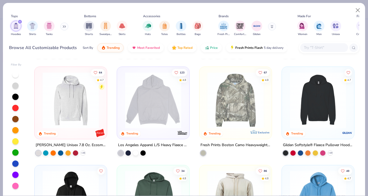
click at [302, 103] on img at bounding box center [318, 100] width 62 height 56
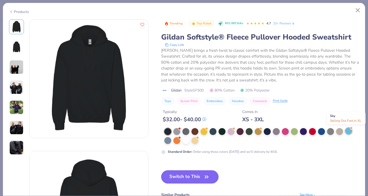
click at [349, 132] on div at bounding box center [348, 131] width 7 height 7
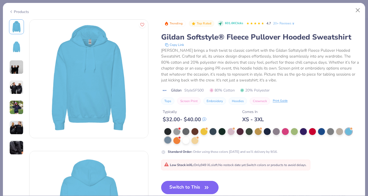
click at [168, 142] on div at bounding box center [167, 140] width 7 height 7
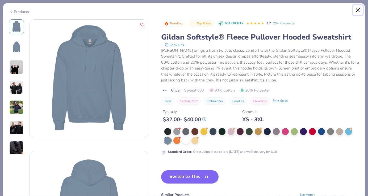
click at [354, 8] on button "Close" at bounding box center [357, 10] width 10 height 10
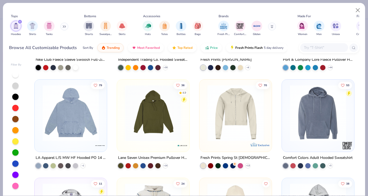
scroll to position [279, 0]
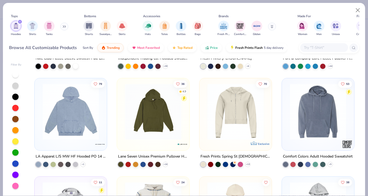
click at [82, 119] on img at bounding box center [71, 112] width 62 height 56
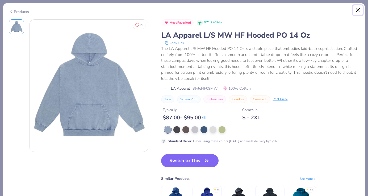
click at [357, 9] on button "Close" at bounding box center [357, 10] width 10 height 10
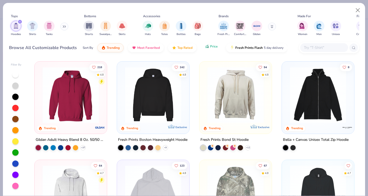
click at [208, 49] on icon "button" at bounding box center [206, 46] width 4 height 5
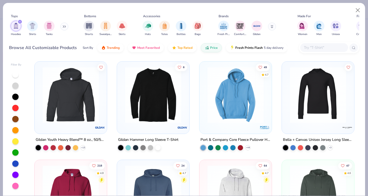
click at [249, 104] on img at bounding box center [235, 95] width 62 height 56
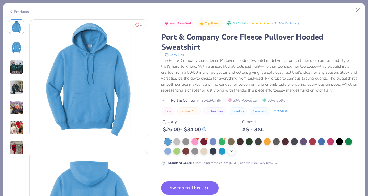
click at [231, 152] on icon at bounding box center [231, 151] width 4 height 4
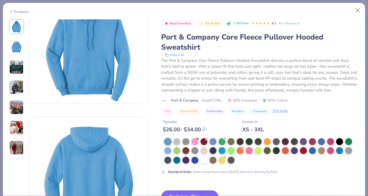
scroll to position [21, 0]
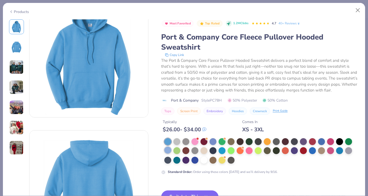
click at [168, 150] on div at bounding box center [167, 150] width 7 height 7
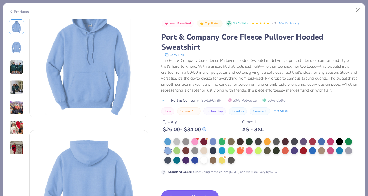
click at [195, 194] on button "Switch to This" at bounding box center [190, 197] width 58 height 13
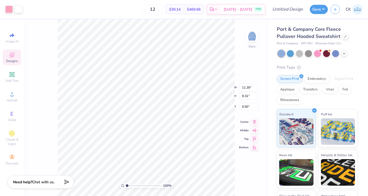
type input "1.84"
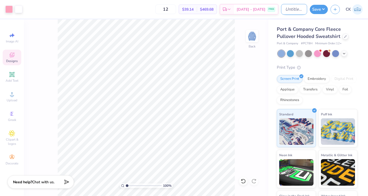
click at [282, 10] on input "Design Title" at bounding box center [294, 9] width 26 height 11
type input "ADPi BTS Hoodie"
click at [322, 9] on button "Save" at bounding box center [318, 8] width 18 height 9
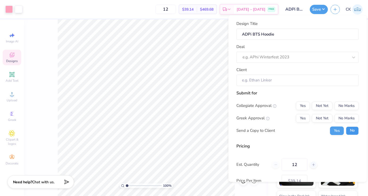
click at [352, 132] on button "No" at bounding box center [352, 130] width 13 height 8
click at [292, 115] on div "Greek Approval Yes Not Yet No Marks" at bounding box center [297, 118] width 122 height 8
click at [298, 117] on button "Yes" at bounding box center [303, 118] width 14 height 8
click at [343, 104] on button "No Marks" at bounding box center [346, 105] width 24 height 8
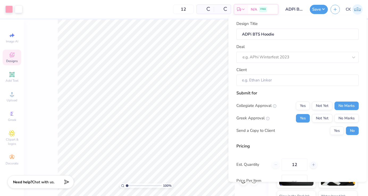
type input "$39.14"
click at [283, 58] on div at bounding box center [295, 57] width 106 height 7
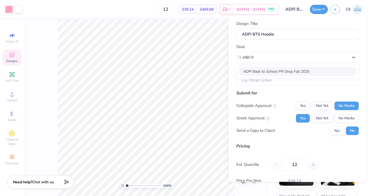
click at [266, 69] on div "ADPi Back to School PR Drop Fall 2025" at bounding box center [297, 71] width 118 height 9
type input "adpi b"
type input "Abby Peska"
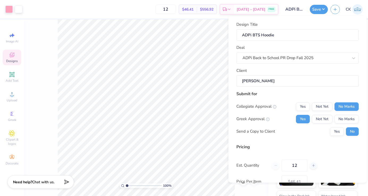
scroll to position [36, 0]
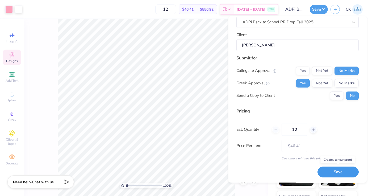
click at [332, 173] on button "Save" at bounding box center [337, 172] width 41 height 11
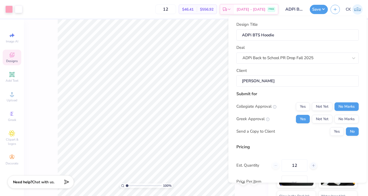
type input "$46.41"
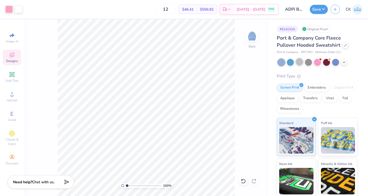
click at [301, 64] on div at bounding box center [299, 61] width 7 height 7
click at [344, 63] on icon at bounding box center [344, 62] width 4 height 4
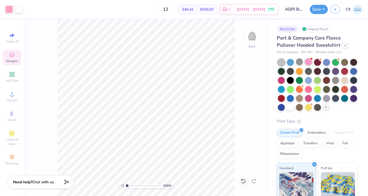
click at [310, 62] on div at bounding box center [308, 61] width 7 height 7
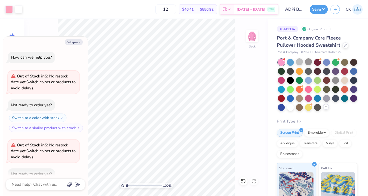
scroll to position [29, 0]
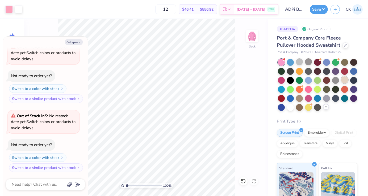
click at [346, 80] on div at bounding box center [344, 79] width 7 height 7
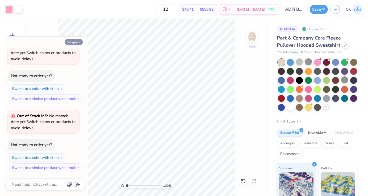
click at [79, 42] on icon "button" at bounding box center [79, 42] width 3 height 3
type textarea "x"
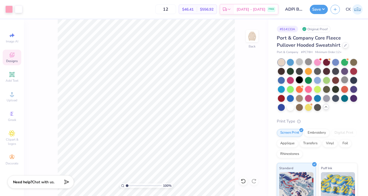
click at [301, 80] on div at bounding box center [299, 79] width 7 height 7
click at [346, 81] on div at bounding box center [344, 79] width 7 height 7
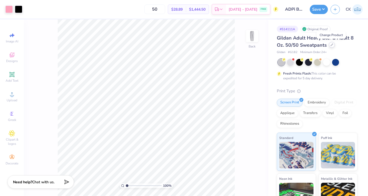
click at [331, 44] on icon at bounding box center [331, 45] width 3 height 3
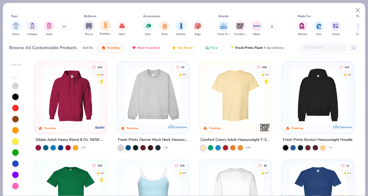
click at [108, 28] on img "filter for Sweatpants" at bounding box center [106, 25] width 6 height 6
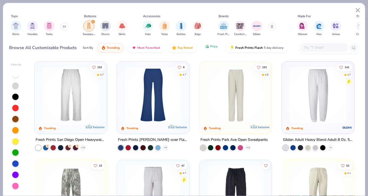
click at [211, 50] on button "Price" at bounding box center [211, 46] width 21 height 9
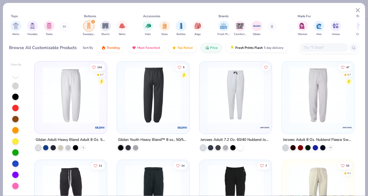
click at [240, 107] on img at bounding box center [235, 95] width 62 height 56
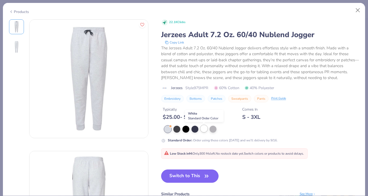
click at [204, 131] on div at bounding box center [203, 128] width 7 height 7
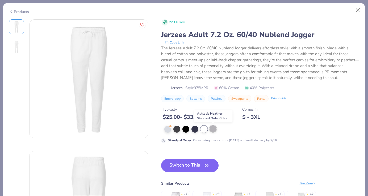
click at [213, 130] on div at bounding box center [212, 128] width 7 height 7
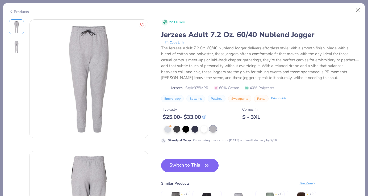
click at [207, 168] on icon "button" at bounding box center [206, 165] width 7 height 7
